Goal: Task Accomplishment & Management: Use online tool/utility

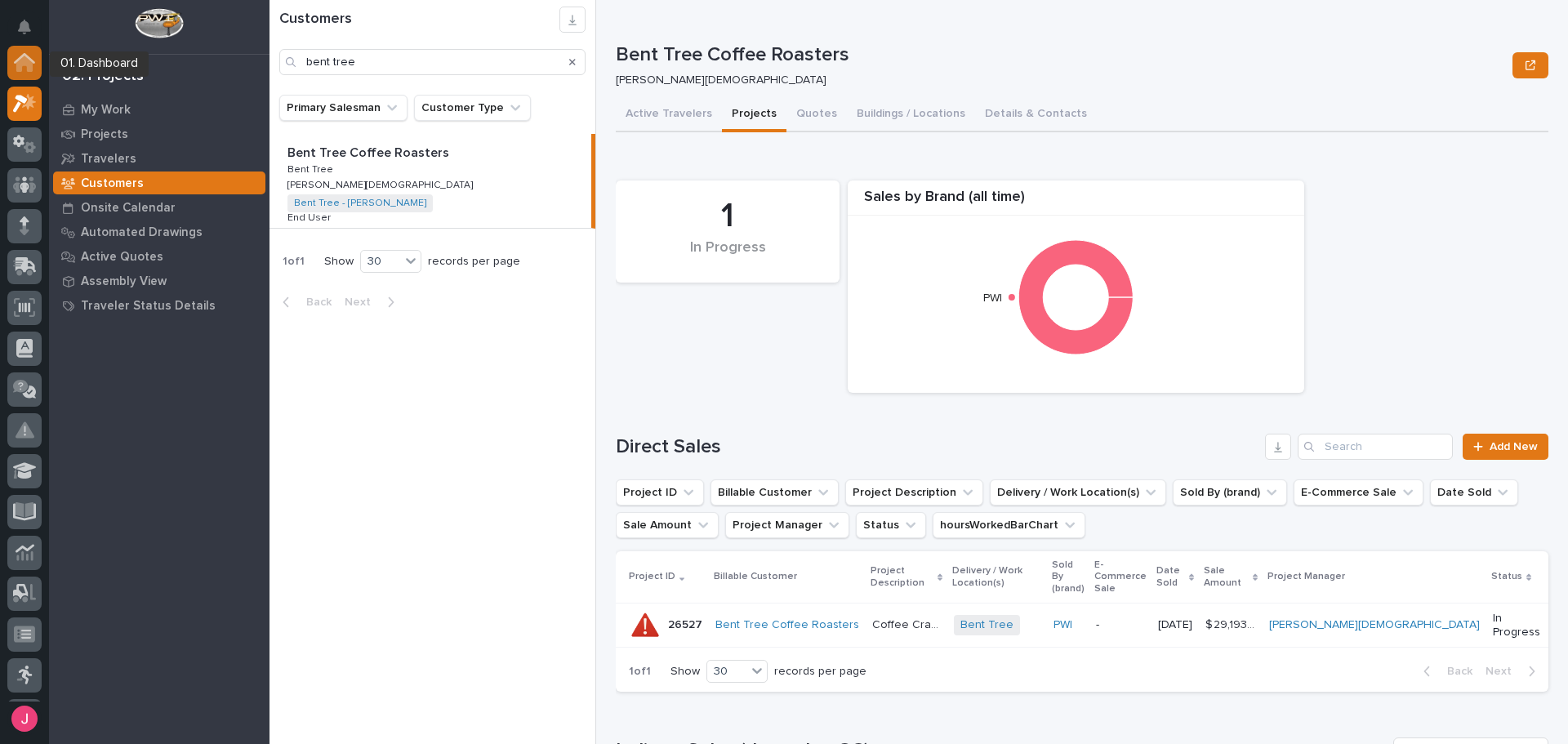
click at [34, 60] on icon at bounding box center [25, 58] width 21 height 11
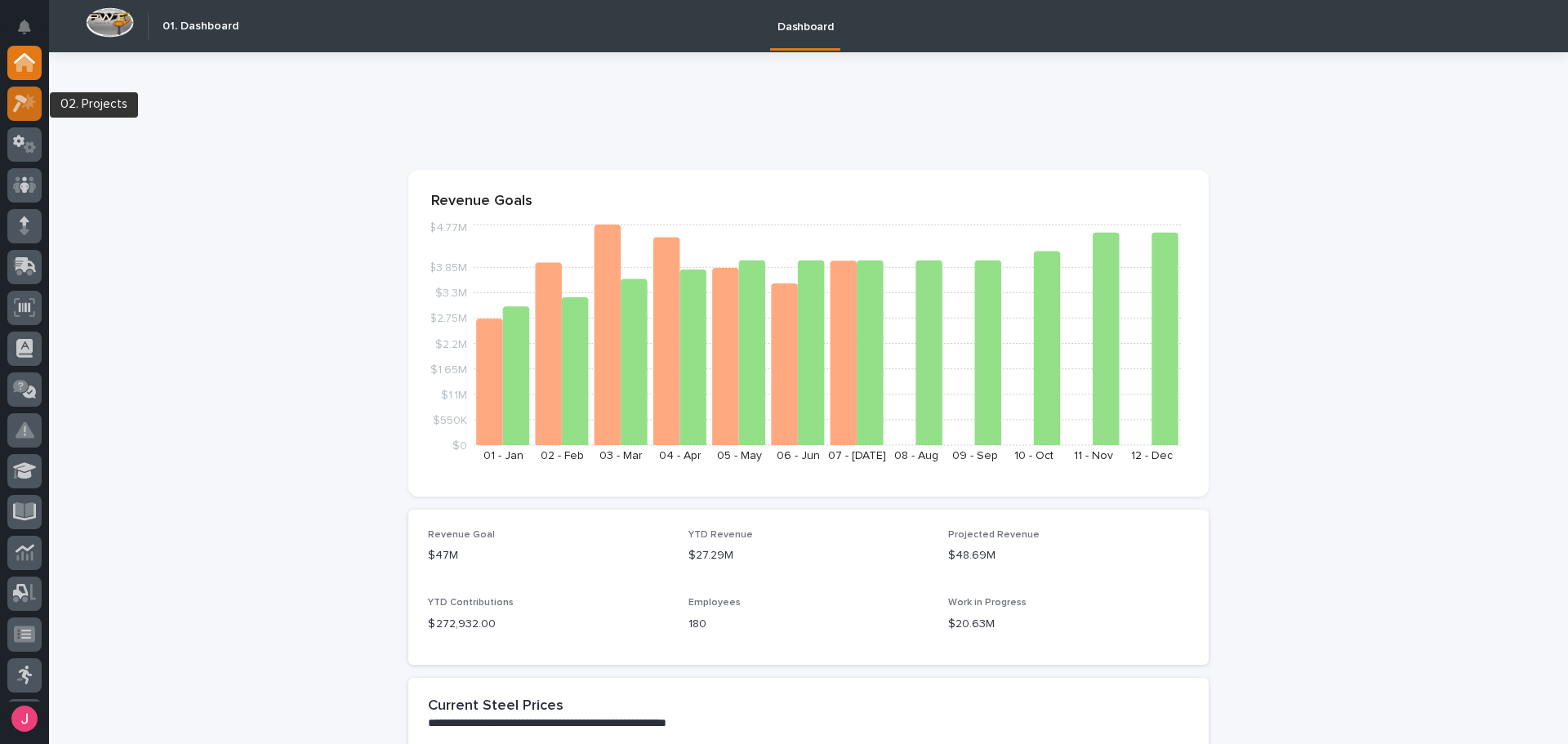
click at [21, 107] on icon at bounding box center [25, 103] width 24 height 19
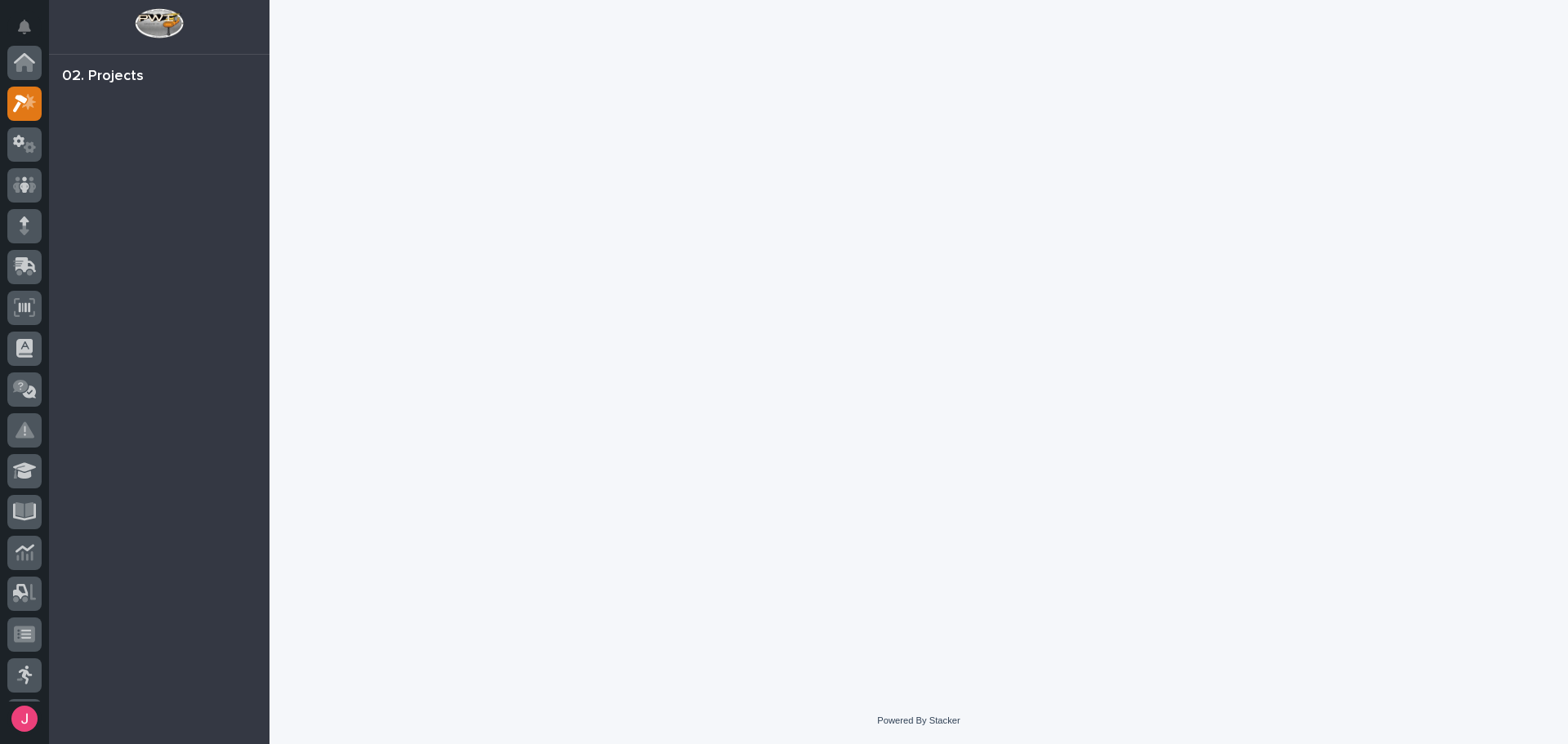
scroll to position [41, 0]
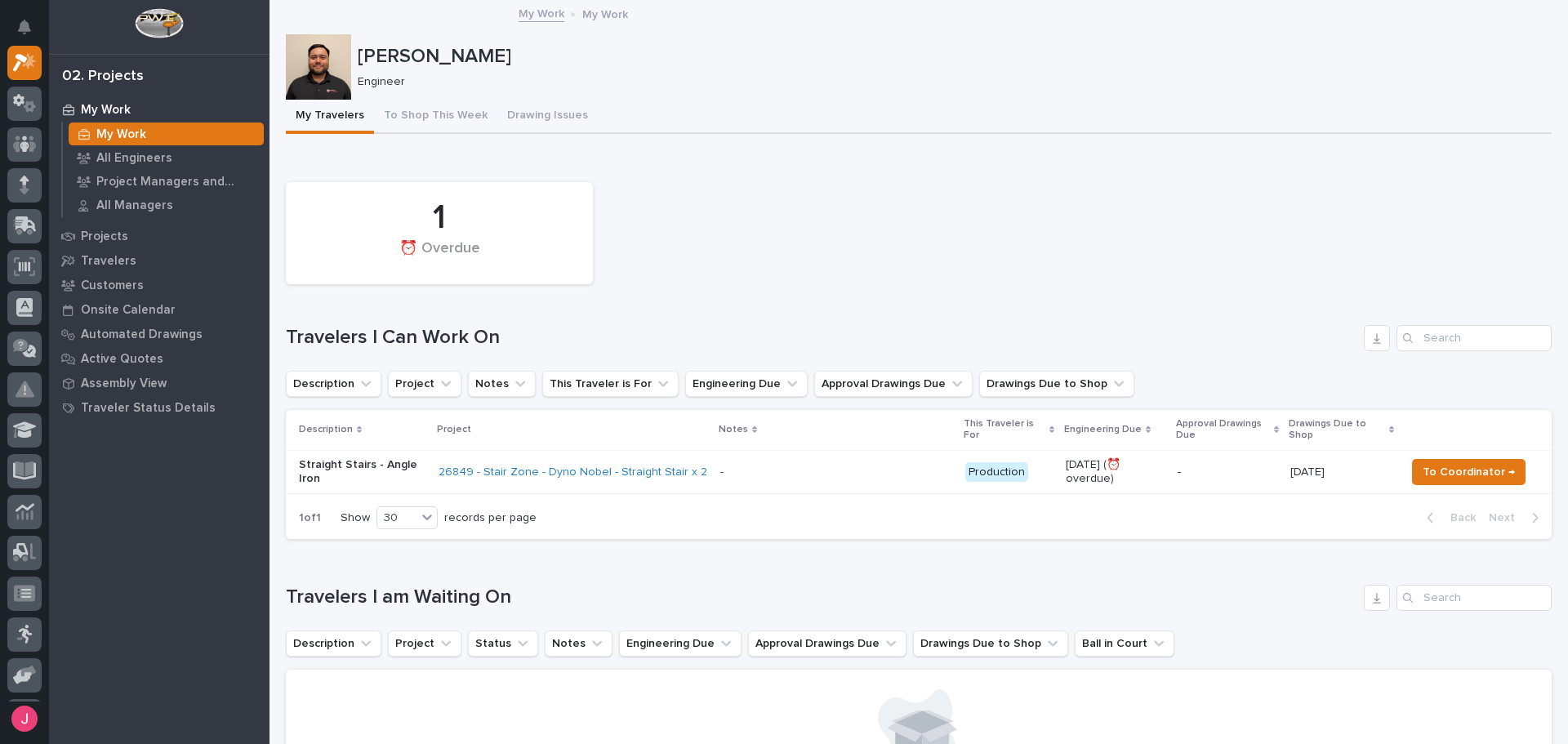
drag, startPoint x: 900, startPoint y: 224, endPoint x: 893, endPoint y: 212, distance: 13.9
click at [900, 222] on div "1 ⏰ Overdue" at bounding box center [918, 233] width 1282 height 119
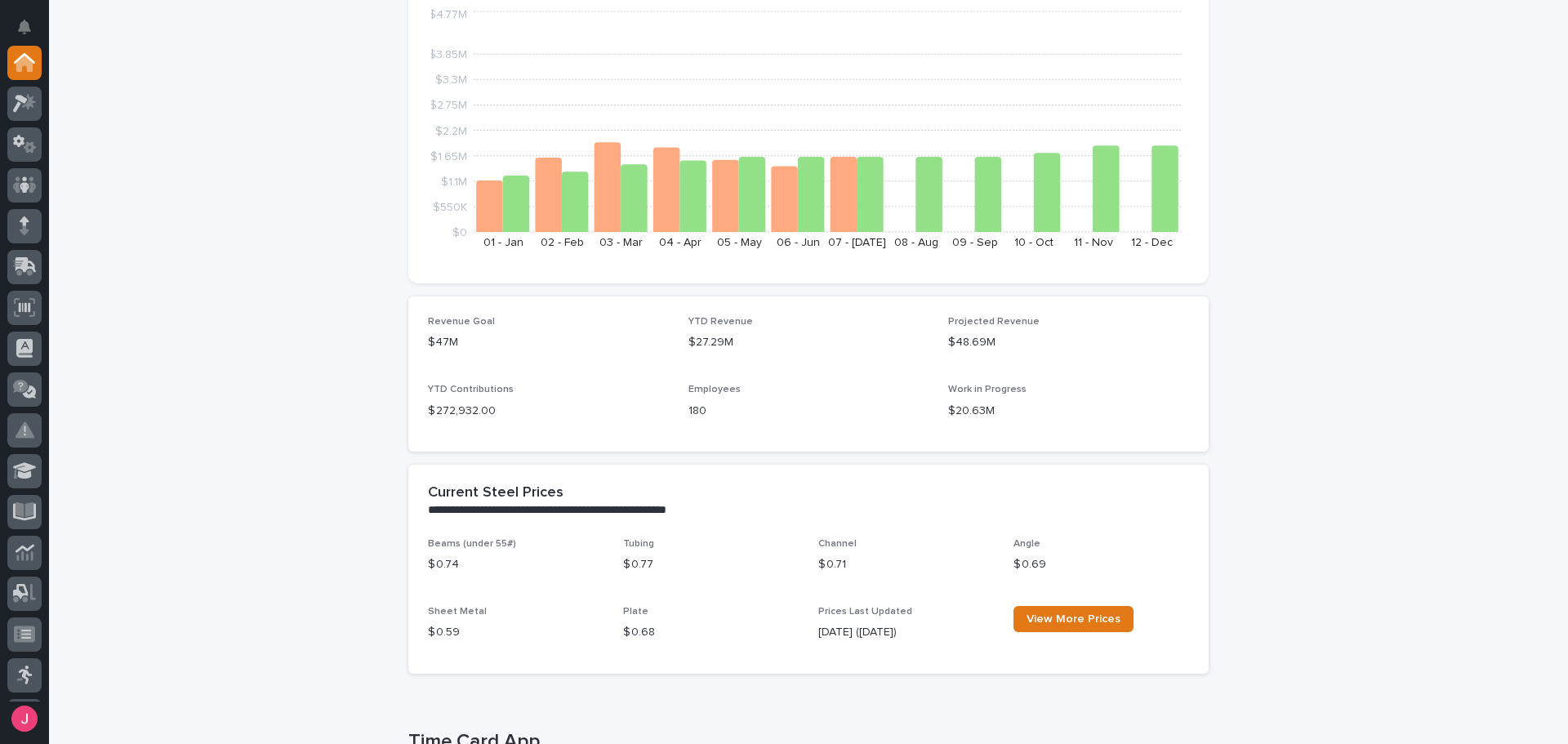
scroll to position [653, 0]
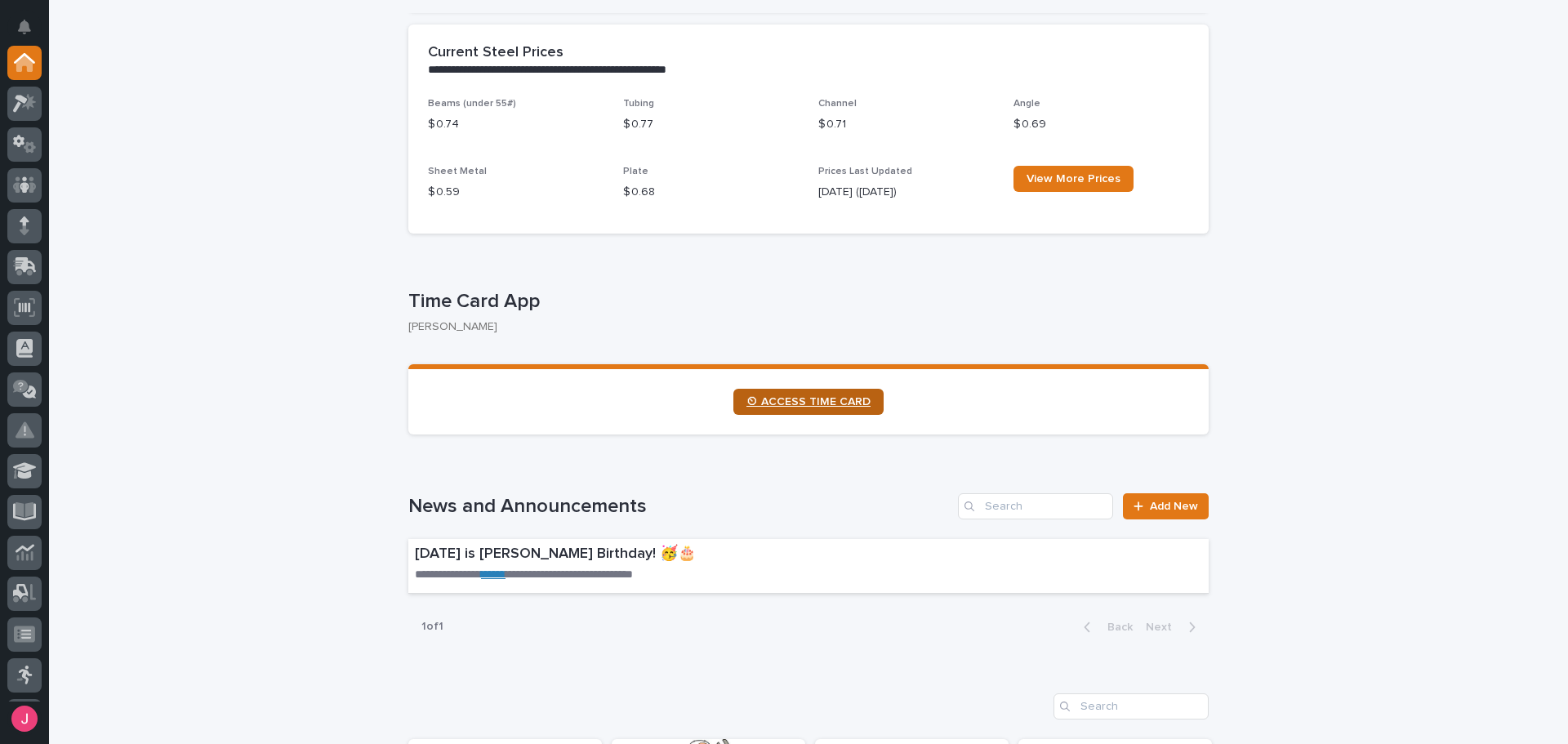
click at [793, 397] on span "⏲ ACCESS TIME CARD" at bounding box center [809, 401] width 124 height 12
